Goal: Use online tool/utility

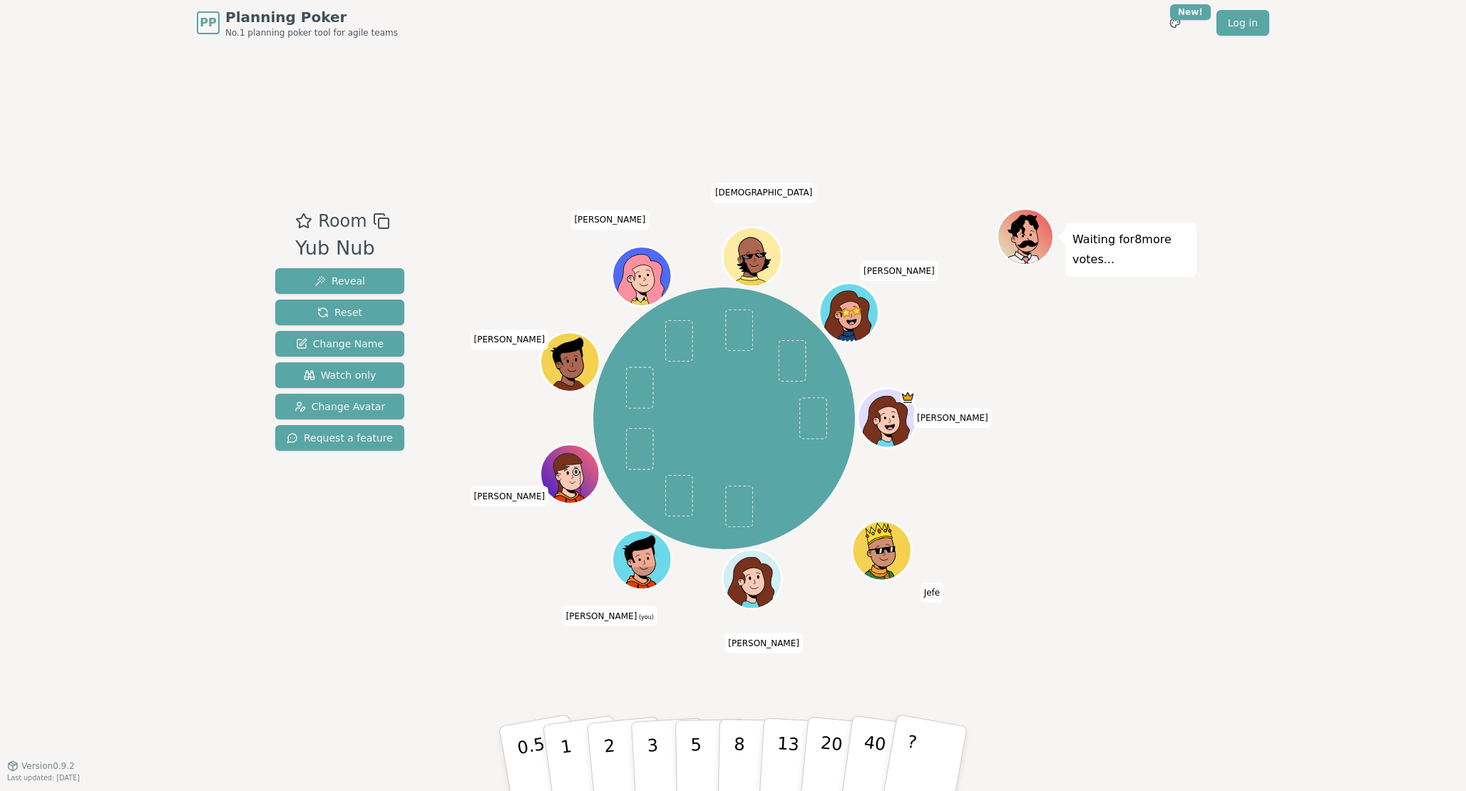
click at [506, 579] on div "[PERSON_NAME] Jefe [PERSON_NAME] (you) [PERSON_NAME] [PERSON_NAME] [PERSON_NAME…" at bounding box center [724, 418] width 546 height 369
click at [653, 750] on p "3" at bounding box center [654, 760] width 16 height 78
click at [659, 767] on button "3" at bounding box center [669, 758] width 78 height 111
click at [655, 763] on p "3" at bounding box center [654, 760] width 16 height 78
click at [657, 755] on p "3" at bounding box center [654, 760] width 16 height 78
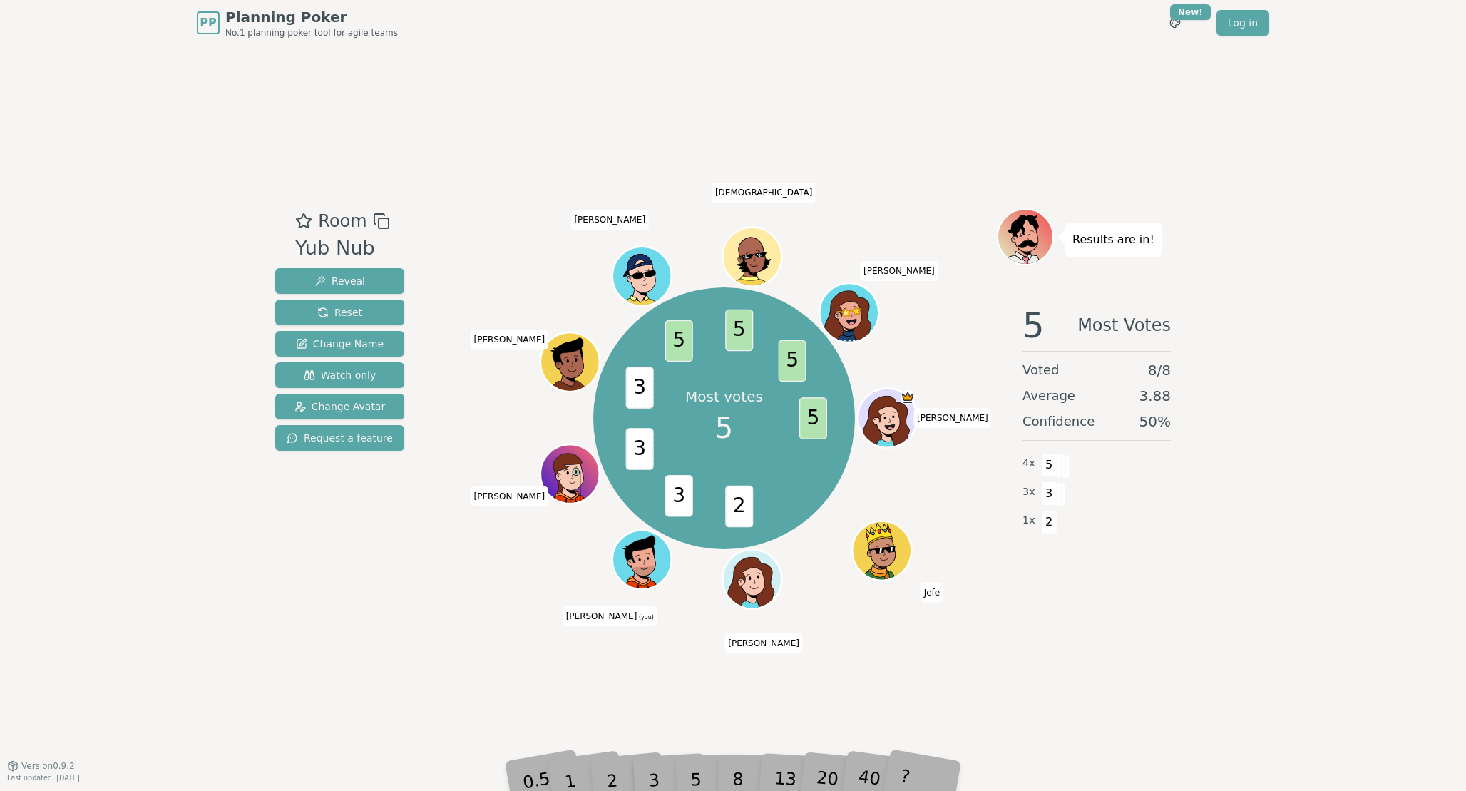
click at [443, 566] on div "Room Yub Nub Reveal Reset Change Name Watch only Change Avatar Request a featur…" at bounding box center [733, 405] width 927 height 395
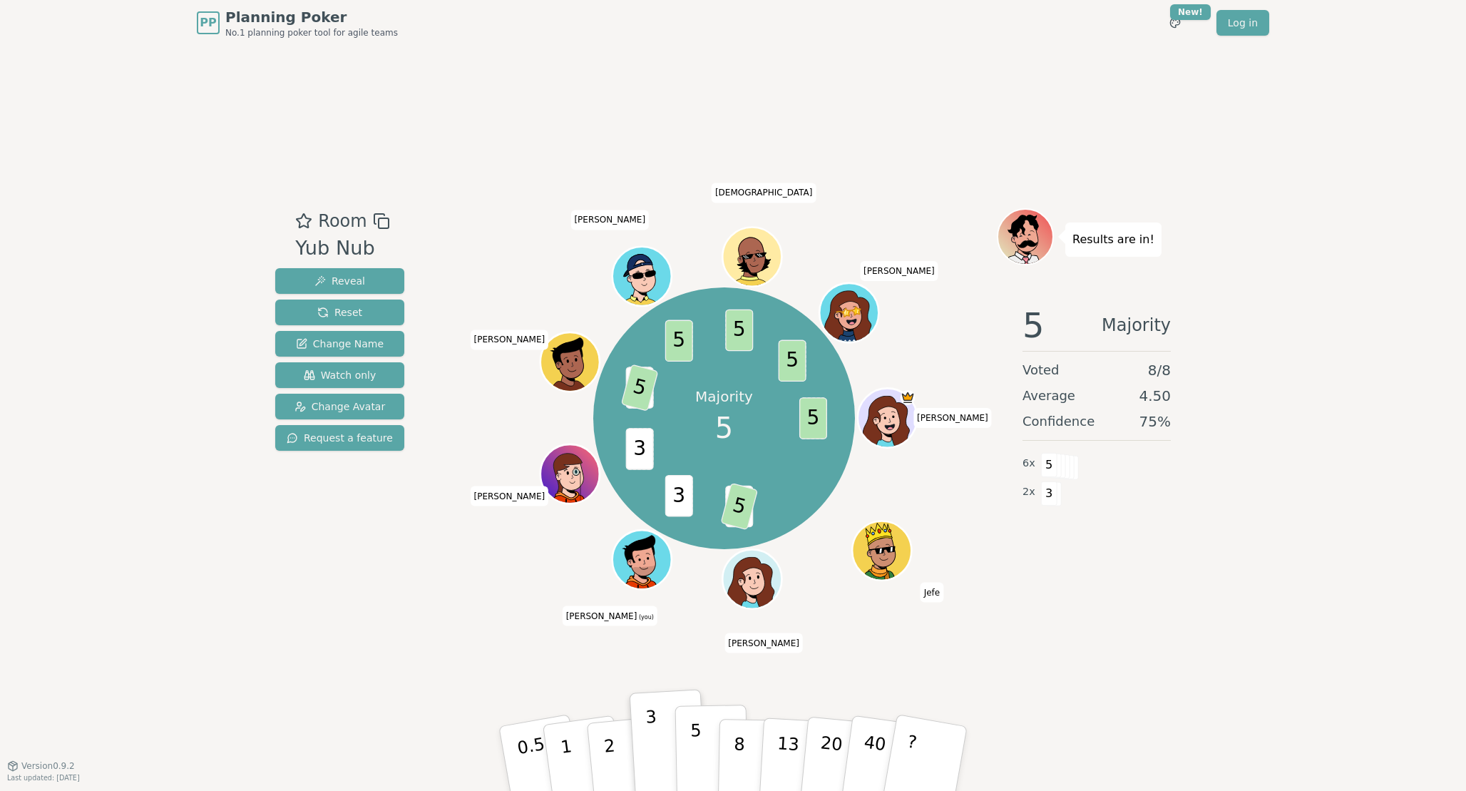
click at [700, 756] on p "5" at bounding box center [696, 758] width 12 height 77
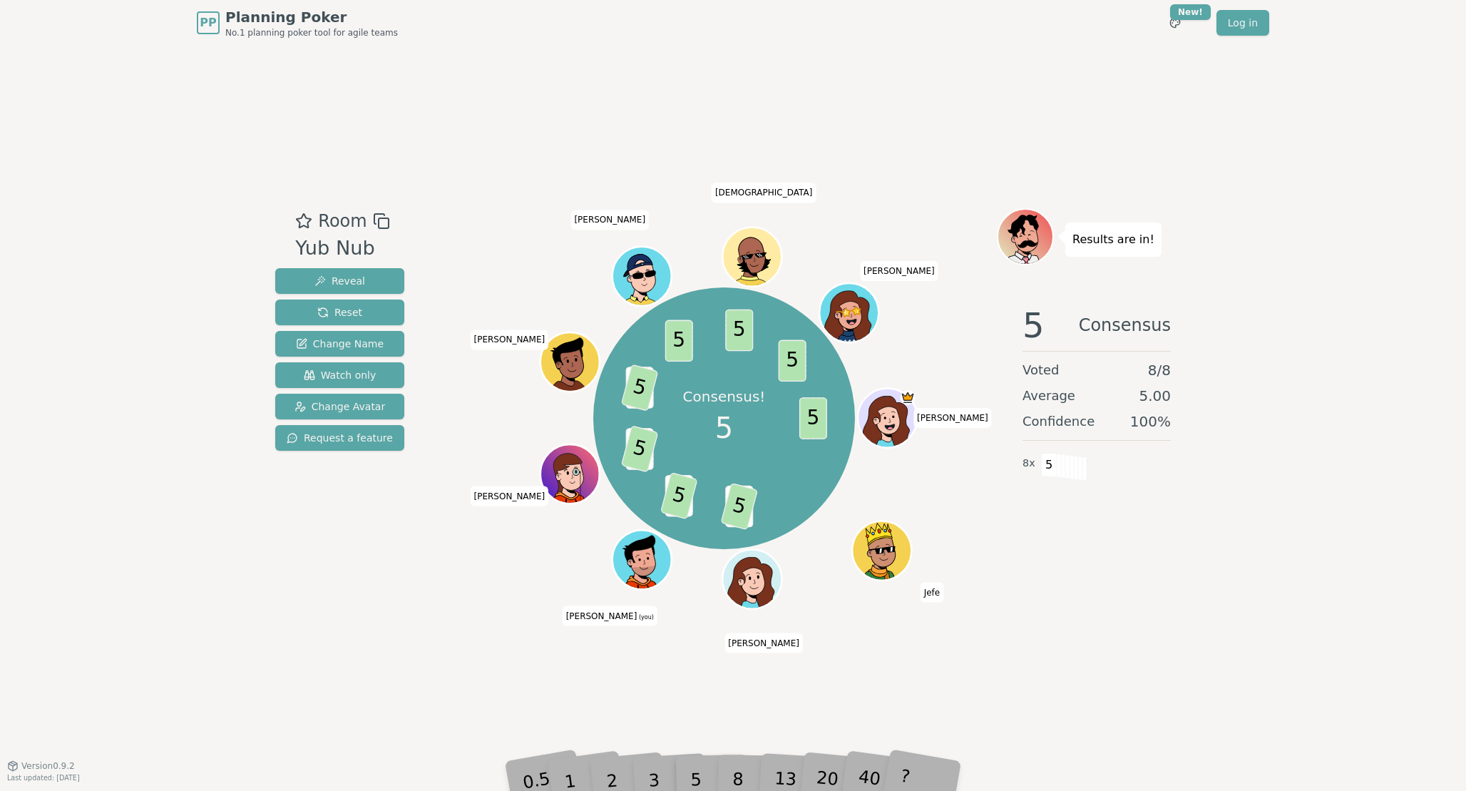
click at [379, 648] on div "Room Yub Nub Reveal Reset Change Name Watch only Change Avatar Request a featur…" at bounding box center [733, 406] width 927 height 720
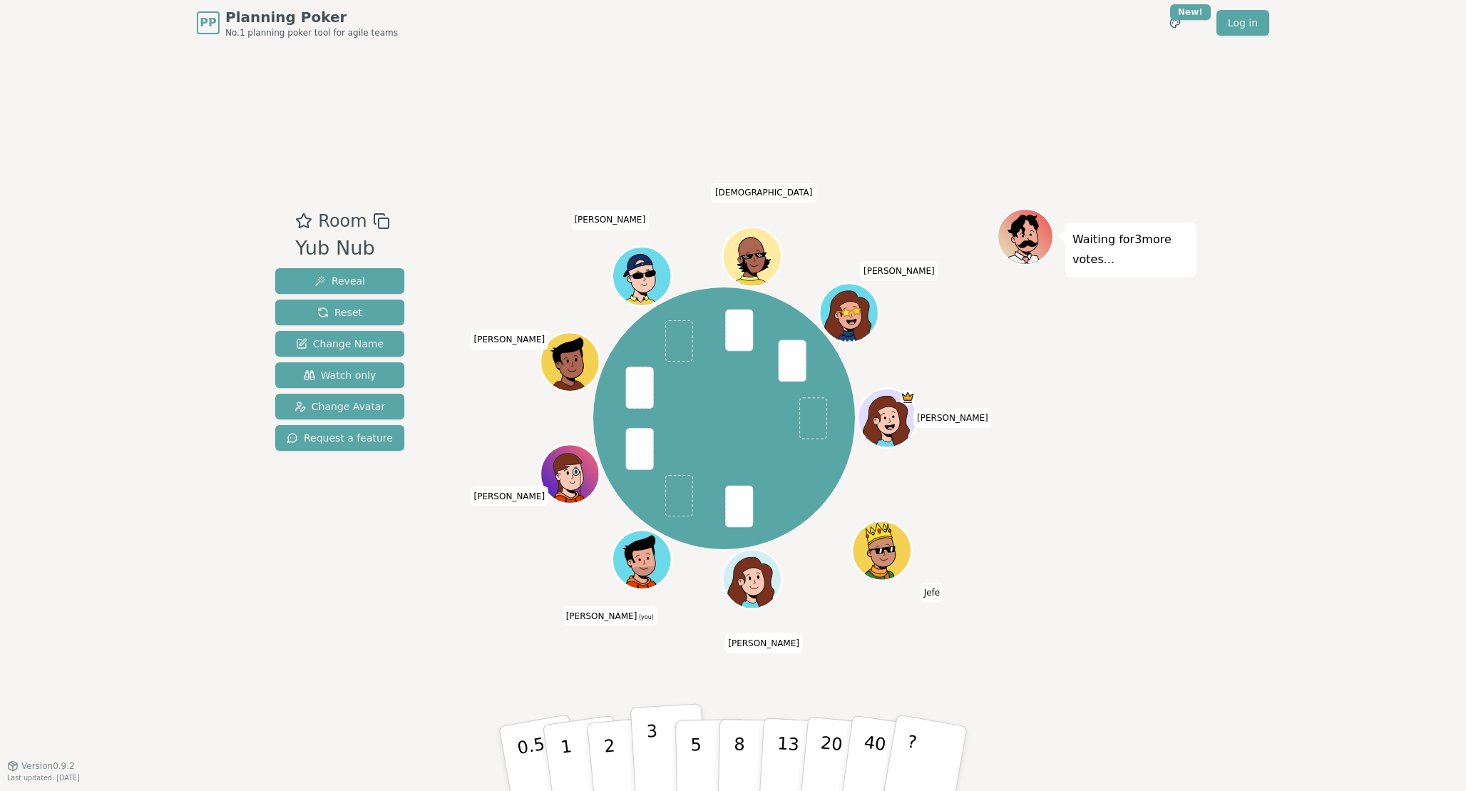
click at [651, 750] on p "3" at bounding box center [654, 760] width 16 height 78
